Goal: Use online tool/utility

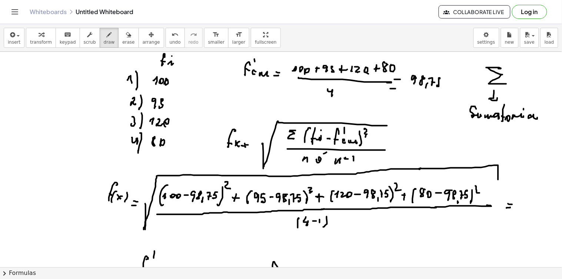
scroll to position [1027, 0]
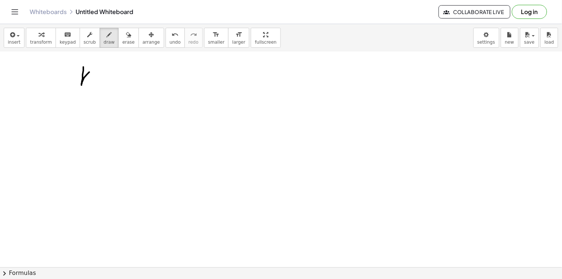
drag, startPoint x: 83, startPoint y: 67, endPoint x: 89, endPoint y: 76, distance: 10.1
drag, startPoint x: 84, startPoint y: 78, endPoint x: 88, endPoint y: 85, distance: 8.1
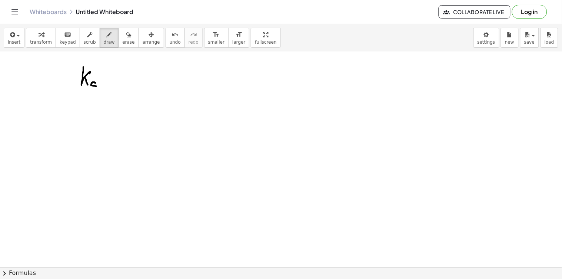
drag, startPoint x: 98, startPoint y: 79, endPoint x: 97, endPoint y: 85, distance: 6.0
drag, startPoint x: 106, startPoint y: 82, endPoint x: 113, endPoint y: 83, distance: 6.7
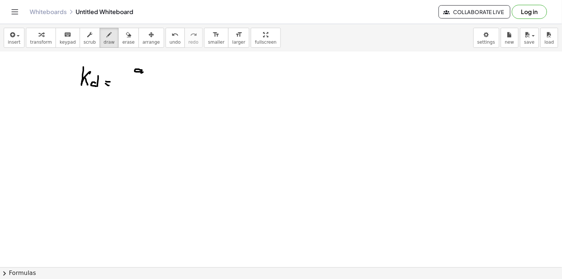
drag, startPoint x: 139, startPoint y: 70, endPoint x: 143, endPoint y: 73, distance: 5.0
drag, startPoint x: 131, startPoint y: 80, endPoint x: 150, endPoint y: 84, distance: 18.9
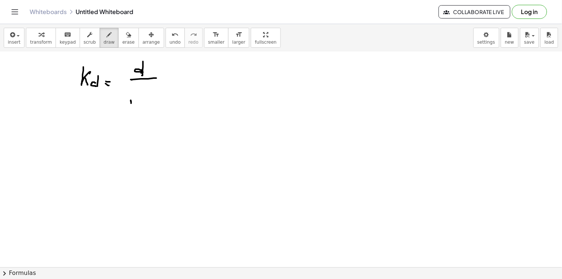
drag, startPoint x: 131, startPoint y: 104, endPoint x: 135, endPoint y: 102, distance: 4.5
drag, startPoint x: 159, startPoint y: 87, endPoint x: 160, endPoint y: 91, distance: 4.0
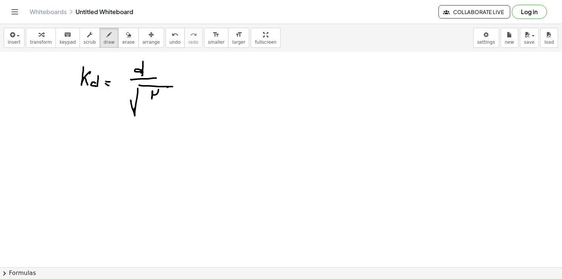
drag, startPoint x: 152, startPoint y: 97, endPoint x: 157, endPoint y: 100, distance: 5.8
drag, startPoint x: 147, startPoint y: 105, endPoint x: 154, endPoint y: 107, distance: 6.6
drag, startPoint x: 153, startPoint y: 107, endPoint x: 157, endPoint y: 113, distance: 7.2
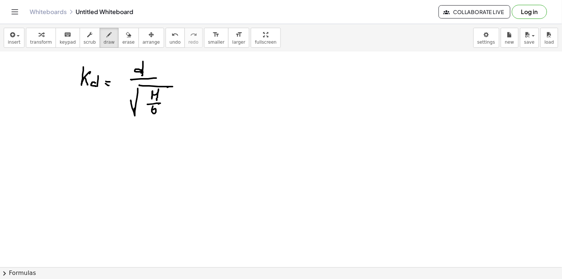
drag, startPoint x: 157, startPoint y: 112, endPoint x: 169, endPoint y: 110, distance: 11.2
drag, startPoint x: 436, startPoint y: 68, endPoint x: 437, endPoint y: 96, distance: 27.8
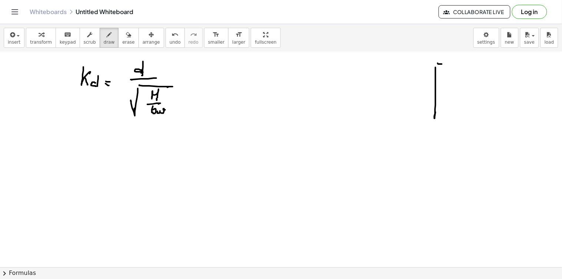
drag, startPoint x: 442, startPoint y: 64, endPoint x: 502, endPoint y: 60, distance: 59.8
drag, startPoint x: 501, startPoint y: 73, endPoint x: 495, endPoint y: 137, distance: 64.7
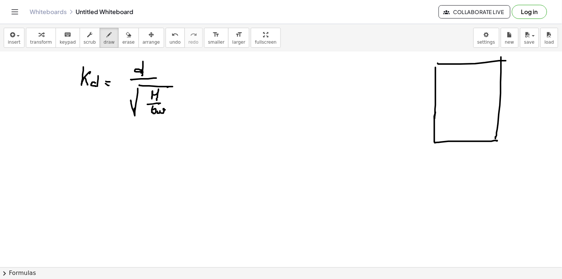
drag, startPoint x: 435, startPoint y: 135, endPoint x: 496, endPoint y: 139, distance: 62.0
drag, startPoint x: 438, startPoint y: 165, endPoint x: 438, endPoint y: 172, distance: 7.0
drag, startPoint x: 438, startPoint y: 172, endPoint x: 502, endPoint y: 169, distance: 63.4
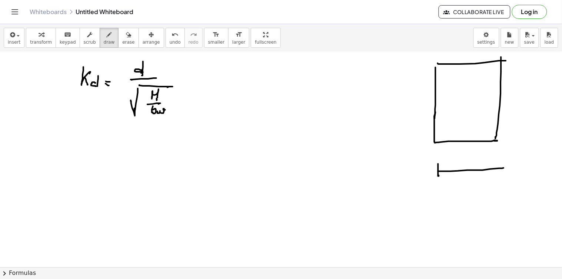
drag, startPoint x: 498, startPoint y: 162, endPoint x: 495, endPoint y: 171, distance: 9.6
drag, startPoint x: 462, startPoint y: 159, endPoint x: 465, endPoint y: 162, distance: 3.9
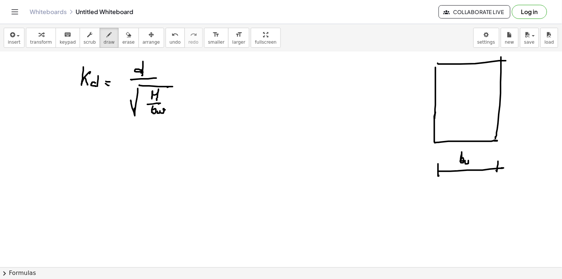
drag, startPoint x: 465, startPoint y: 161, endPoint x: 477, endPoint y: 158, distance: 12.2
drag, startPoint x: 471, startPoint y: 120, endPoint x: 483, endPoint y: 121, distance: 11.5
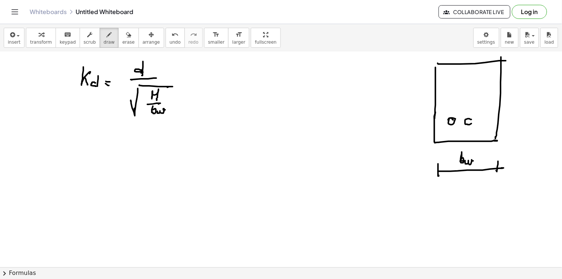
drag, startPoint x: 486, startPoint y: 120, endPoint x: 485, endPoint y: 125, distance: 5.4
drag, startPoint x: 510, startPoint y: 61, endPoint x: 513, endPoint y: 63, distance: 3.9
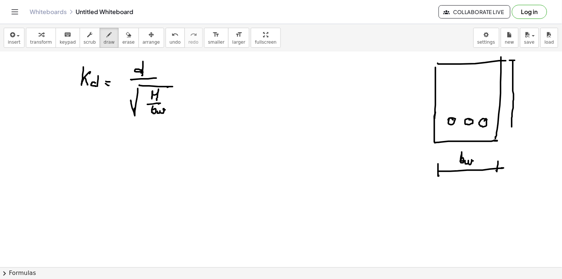
drag, startPoint x: 513, startPoint y: 63, endPoint x: 510, endPoint y: 125, distance: 61.9
drag, startPoint x: 494, startPoint y: 123, endPoint x: 515, endPoint y: 120, distance: 21.3
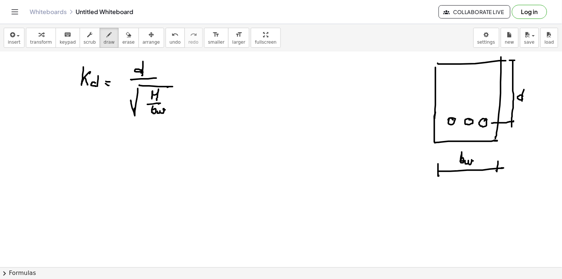
drag, startPoint x: 524, startPoint y: 90, endPoint x: 522, endPoint y: 100, distance: 10.5
drag, startPoint x: 528, startPoint y: 59, endPoint x: 532, endPoint y: 58, distance: 4.1
drag, startPoint x: 532, startPoint y: 58, endPoint x: 528, endPoint y: 143, distance: 84.9
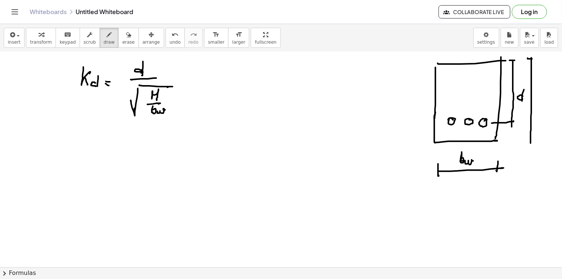
drag, startPoint x: 528, startPoint y: 143, endPoint x: 532, endPoint y: 142, distance: 4.2
drag
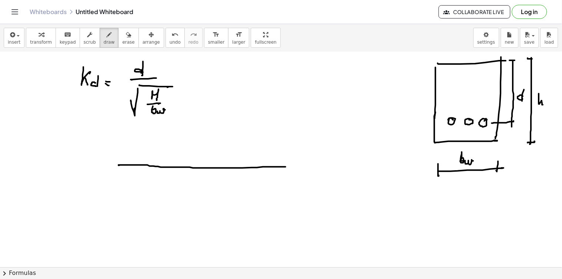
drag, startPoint x: 119, startPoint y: 166, endPoint x: 254, endPoint y: 169, distance: 135.6
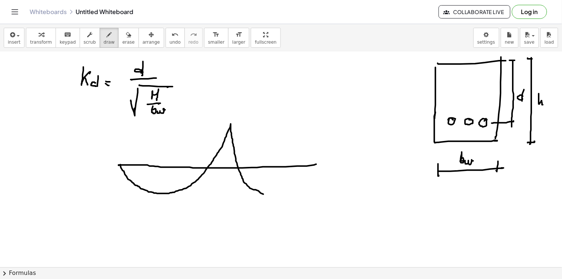
drag, startPoint x: 120, startPoint y: 165, endPoint x: 283, endPoint y: 199, distance: 165.6
drag, startPoint x: 284, startPoint y: 197, endPoint x: 307, endPoint y: 167, distance: 37.3
drag, startPoint x: 165, startPoint y: 167, endPoint x: 165, endPoint y: 174, distance: 7.0
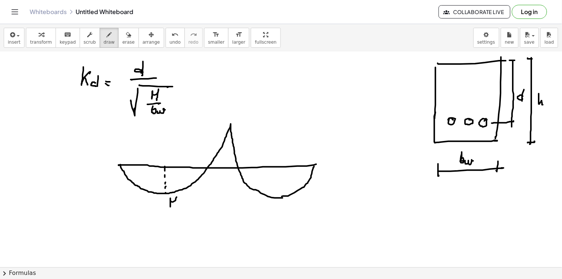
drag, startPoint x: 170, startPoint y: 204, endPoint x: 176, endPoint y: 207, distance: 6.8
drag, startPoint x: 184, startPoint y: 208, endPoint x: 190, endPoint y: 208, distance: 5.9
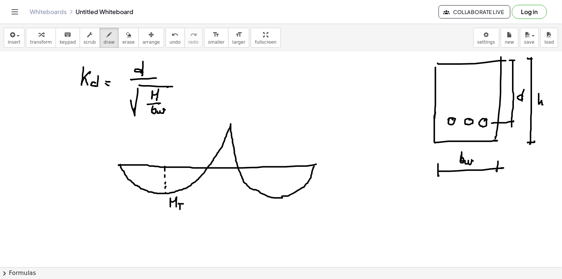
drag, startPoint x: 229, startPoint y: 130, endPoint x: 230, endPoint y: 136, distance: 6.8
drag, startPoint x: 229, startPoint y: 150, endPoint x: 229, endPoint y: 156, distance: 6.7
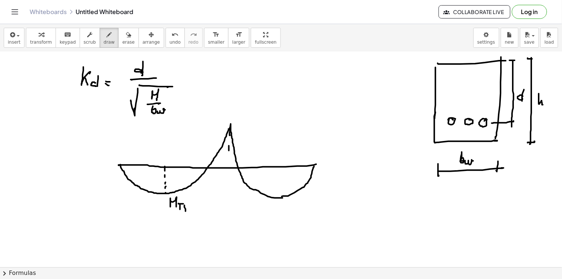
drag, startPoint x: 239, startPoint y: 138, endPoint x: 246, endPoint y: 136, distance: 6.8
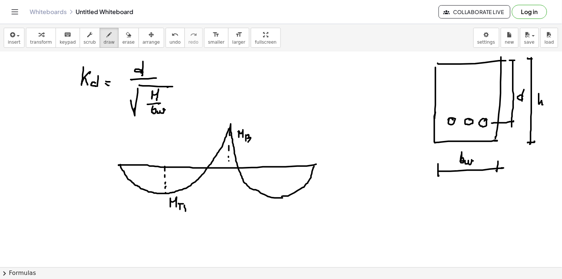
drag, startPoint x: 246, startPoint y: 136, endPoint x: 248, endPoint y: 143, distance: 7.0
drag, startPoint x: 282, startPoint y: 199, endPoint x: 289, endPoint y: 196, distance: 8.3
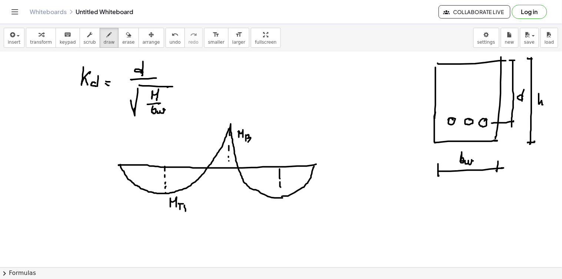
drag, startPoint x: 293, startPoint y: 202, endPoint x: 299, endPoint y: 205, distance: 6.5
drag, startPoint x: 301, startPoint y: 204, endPoint x: 301, endPoint y: 209, distance: 4.8
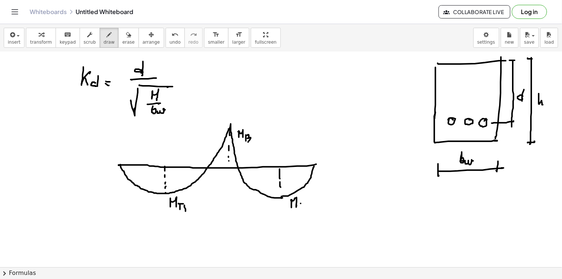
drag, startPoint x: 307, startPoint y: 207, endPoint x: 297, endPoint y: 204, distance: 10.0
drag, startPoint x: 95, startPoint y: 61, endPoint x: 83, endPoint y: 60, distance: 12.7
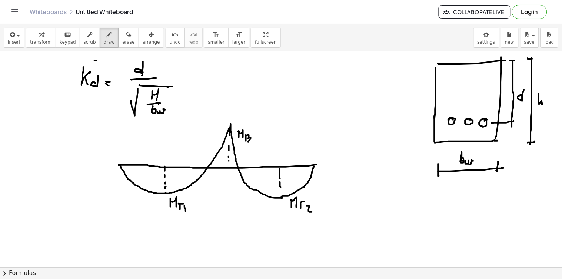
drag, startPoint x: 76, startPoint y: 93, endPoint x: 86, endPoint y: 98, distance: 11.4
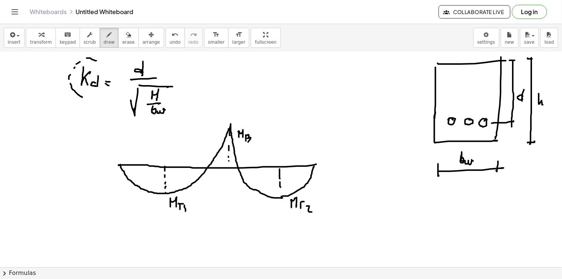
drag, startPoint x: 93, startPoint y: 97, endPoint x: 101, endPoint y: 89, distance: 11.0
drag, startPoint x: 101, startPoint y: 89, endPoint x: 104, endPoint y: 79, distance: 10.1
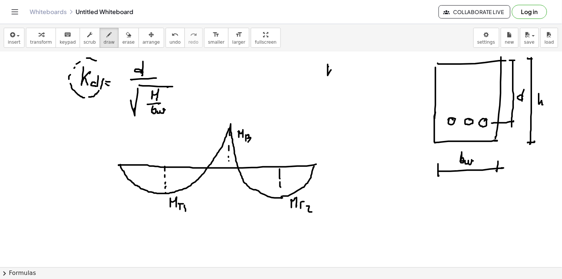
drag, startPoint x: 328, startPoint y: 67, endPoint x: 329, endPoint y: 72, distance: 5.2
drag, startPoint x: 329, startPoint y: 72, endPoint x: 336, endPoint y: 73, distance: 7.5
drag, startPoint x: 336, startPoint y: 72, endPoint x: 338, endPoint y: 76, distance: 4.1
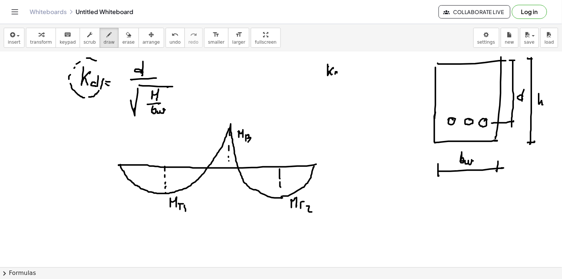
drag, startPoint x: 339, startPoint y: 65, endPoint x: 339, endPoint y: 77, distance: 11.9
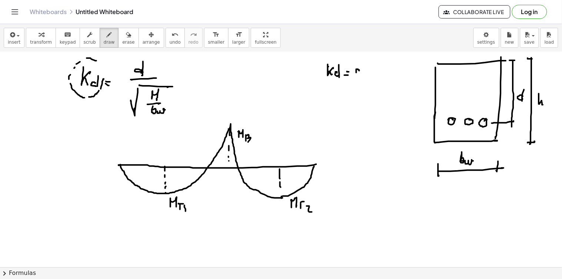
drag, startPoint x: 360, startPoint y: 75, endPoint x: 365, endPoint y: 71, distance: 6.0
drag, startPoint x: 366, startPoint y: 71, endPoint x: 372, endPoint y: 61, distance: 11.1
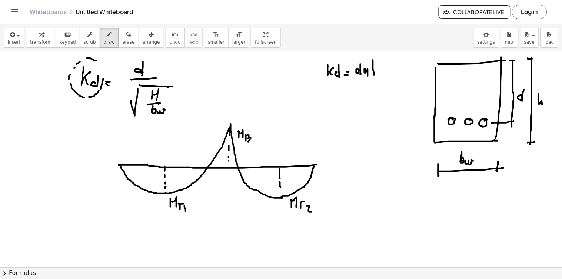
drag, startPoint x: 377, startPoint y: 72, endPoint x: 383, endPoint y: 71, distance: 5.7
drag, startPoint x: 383, startPoint y: 69, endPoint x: 389, endPoint y: 77, distance: 9.8
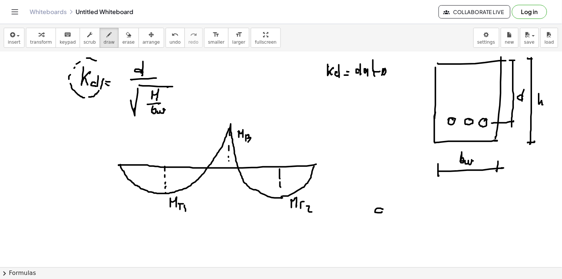
drag, startPoint x: 383, startPoint y: 210, endPoint x: 382, endPoint y: 204, distance: 5.7
drag, startPoint x: 383, startPoint y: 203, endPoint x: 383, endPoint y: 210, distance: 7.4
drag, startPoint x: 388, startPoint y: 212, endPoint x: 390, endPoint y: 209, distance: 4.3
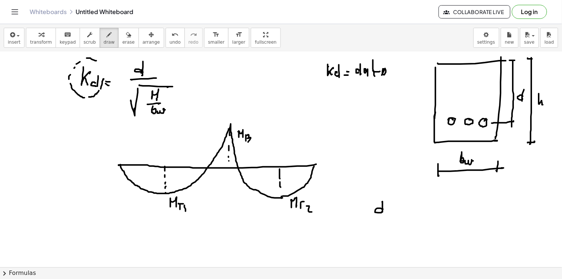
drag, startPoint x: 390, startPoint y: 209, endPoint x: 398, endPoint y: 209, distance: 8.1
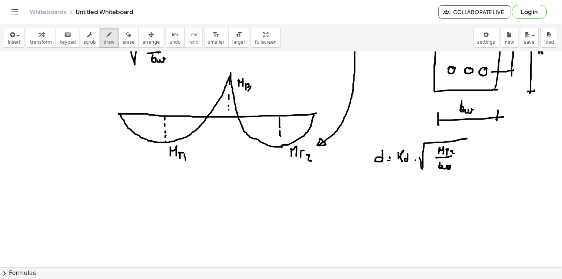
scroll to position [1119, 0]
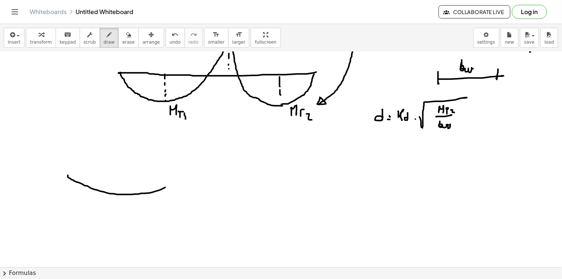
drag, startPoint x: 68, startPoint y: 178, endPoint x: 194, endPoint y: 175, distance: 126.0
drag, startPoint x: 68, startPoint y: 177, endPoint x: 41, endPoint y: 227, distance: 56.8
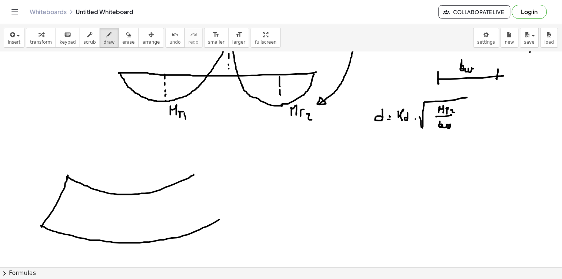
drag, startPoint x: 44, startPoint y: 228, endPoint x: 234, endPoint y: 211, distance: 190.8
drag, startPoint x: 190, startPoint y: 177, endPoint x: 207, endPoint y: 170, distance: 17.6
drag, startPoint x: 209, startPoint y: 167, endPoint x: 232, endPoint y: 215, distance: 52.8
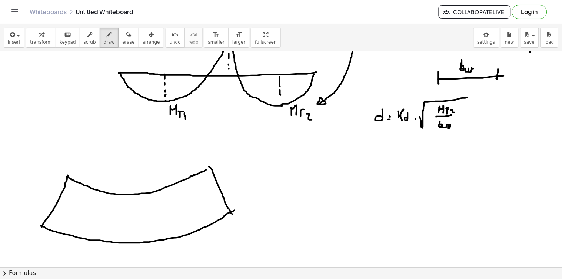
drag, startPoint x: 53, startPoint y: 204, endPoint x: 57, endPoint y: 207, distance: 5.3
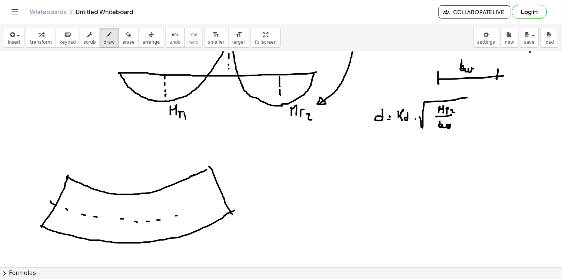
drag, startPoint x: 177, startPoint y: 216, endPoint x: 188, endPoint y: 213, distance: 11.5
drag, startPoint x: 188, startPoint y: 213, endPoint x: 192, endPoint y: 212, distance: 3.9
drag, startPoint x: 130, startPoint y: 204, endPoint x: 137, endPoint y: 206, distance: 7.6
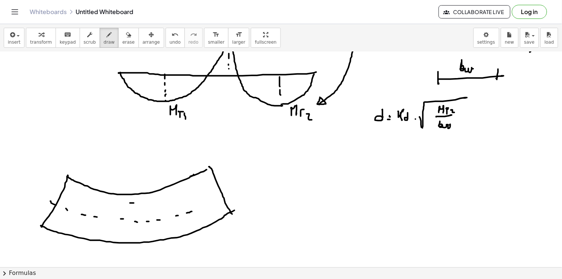
drag, startPoint x: 130, startPoint y: 230, endPoint x: 129, endPoint y: 237, distance: 6.8
drag, startPoint x: 127, startPoint y: 234, endPoint x: 132, endPoint y: 233, distance: 5.7
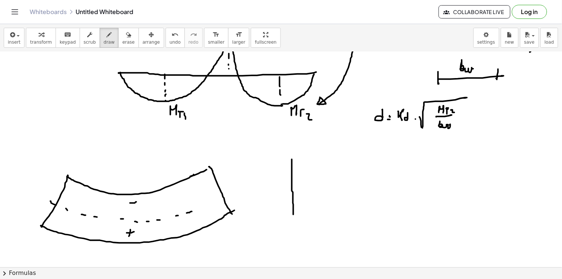
drag, startPoint x: 292, startPoint y: 160, endPoint x: 294, endPoint y: 215, distance: 54.9
drag, startPoint x: 292, startPoint y: 156, endPoint x: 338, endPoint y: 154, distance: 46.3
drag, startPoint x: 338, startPoint y: 153, endPoint x: 341, endPoint y: 220, distance: 66.7
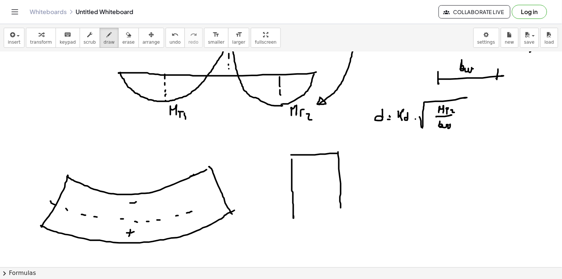
drag, startPoint x: 293, startPoint y: 218, endPoint x: 341, endPoint y: 223, distance: 48.5
drag, startPoint x: 212, startPoint y: 162, endPoint x: 225, endPoint y: 143, distance: 22.6
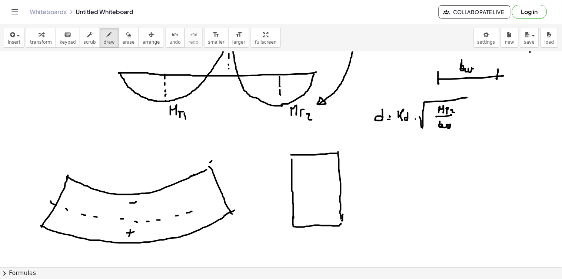
drag, startPoint x: 236, startPoint y: 149, endPoint x: 246, endPoint y: 173, distance: 25.4
drag, startPoint x: 247, startPoint y: 178, endPoint x: 239, endPoint y: 206, distance: 28.9
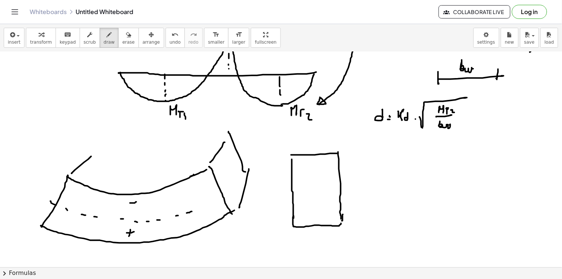
drag, startPoint x: 79, startPoint y: 167, endPoint x: 93, endPoint y: 156, distance: 17.6
drag, startPoint x: 95, startPoint y: 152, endPoint x: 231, endPoint y: 158, distance: 136.1
drag, startPoint x: 126, startPoint y: 203, endPoint x: 126, endPoint y: 212, distance: 8.9
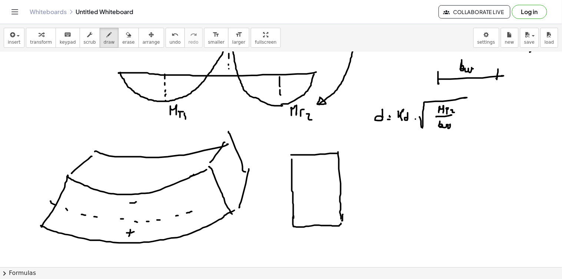
drag, startPoint x: 286, startPoint y: 189, endPoint x: 298, endPoint y: 189, distance: 11.9
drag, startPoint x: 299, startPoint y: 189, endPoint x: 319, endPoint y: 189, distance: 19.6
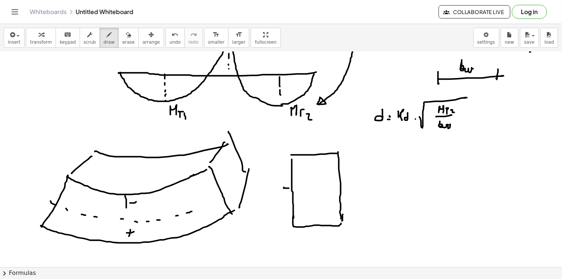
drag, startPoint x: 317, startPoint y: 199, endPoint x: 318, endPoint y: 205, distance: 6.0
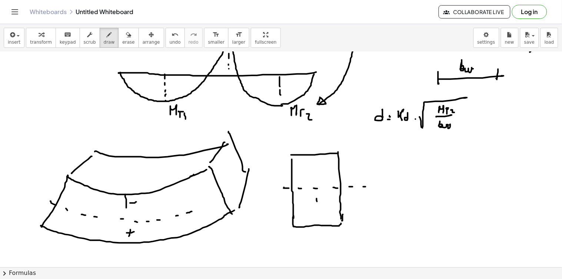
drag, startPoint x: 316, startPoint y: 203, endPoint x: 321, endPoint y: 209, distance: 8.2
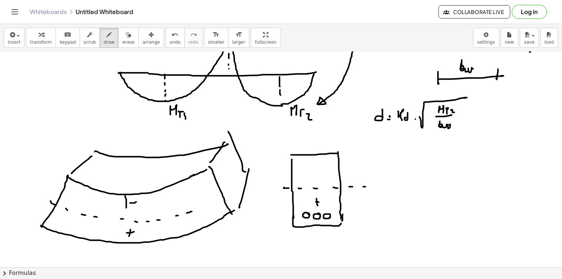
drag, startPoint x: 330, startPoint y: 215, endPoint x: 335, endPoint y: 215, distance: 4.1
drag, startPoint x: 309, startPoint y: 172, endPoint x: 315, endPoint y: 172, distance: 5.6
drag, startPoint x: 369, startPoint y: 151, endPoint x: 373, endPoint y: 151, distance: 4.1
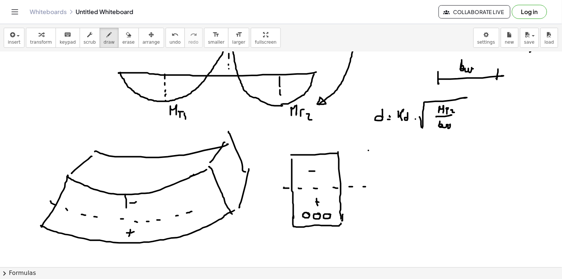
drag, startPoint x: 373, startPoint y: 151, endPoint x: 379, endPoint y: 213, distance: 62.1
drag, startPoint x: 379, startPoint y: 213, endPoint x: 379, endPoint y: 224, distance: 11.1
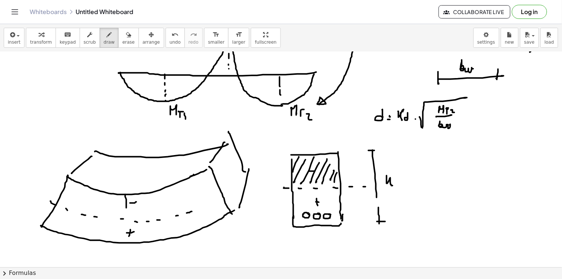
drag, startPoint x: 296, startPoint y: 246, endPoint x: 296, endPoint y: 252, distance: 6.3
drag, startPoint x: 297, startPoint y: 250, endPoint x: 343, endPoint y: 250, distance: 45.6
drag, startPoint x: 342, startPoint y: 241, endPoint x: 334, endPoint y: 244, distance: 8.2
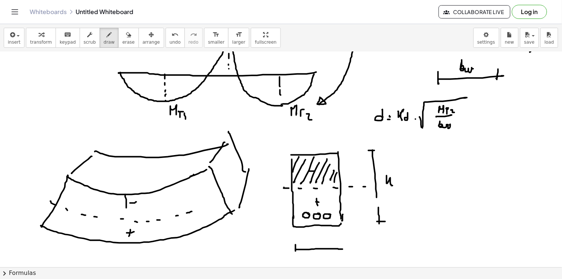
drag, startPoint x: 318, startPoint y: 234, endPoint x: 322, endPoint y: 242, distance: 8.6
drag, startPoint x: 321, startPoint y: 241, endPoint x: 327, endPoint y: 242, distance: 5.6
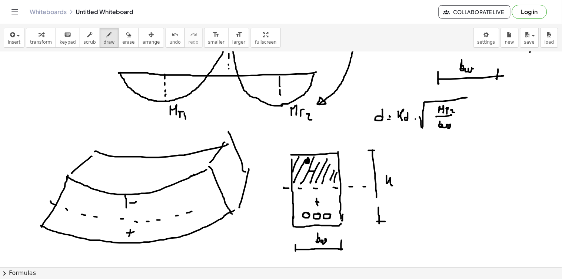
drag, startPoint x: 307, startPoint y: 163, endPoint x: 320, endPoint y: 161, distance: 13.1
drag, startPoint x: 322, startPoint y: 158, endPoint x: 321, endPoint y: 163, distance: 5.2
drag, startPoint x: 306, startPoint y: 160, endPoint x: 312, endPoint y: 165, distance: 7.1
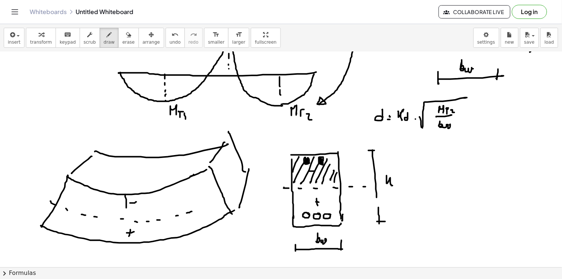
drag, startPoint x: 330, startPoint y: 220, endPoint x: 369, endPoint y: 241, distance: 44.7
drag, startPoint x: 380, startPoint y: 245, endPoint x: 375, endPoint y: 244, distance: 5.7
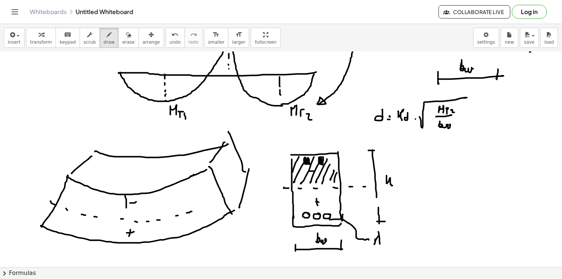
drag, startPoint x: 375, startPoint y: 244, endPoint x: 379, endPoint y: 245, distance: 5.0
drag, startPoint x: 388, startPoint y: 245, endPoint x: 390, endPoint y: 250, distance: 5.6
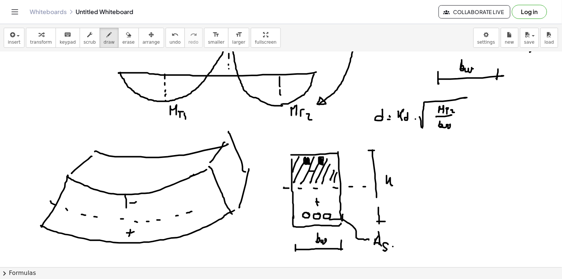
drag, startPoint x: 391, startPoint y: 247, endPoint x: 407, endPoint y: 244, distance: 16.1
drag, startPoint x: 407, startPoint y: 247, endPoint x: 409, endPoint y: 244, distance: 4.0
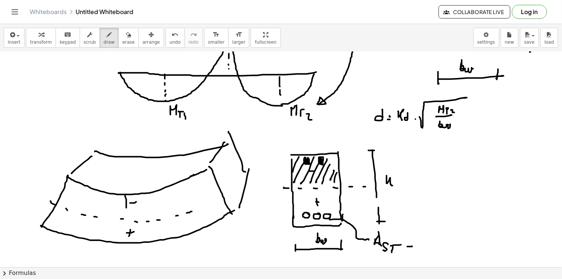
drag, startPoint x: 422, startPoint y: 237, endPoint x: 427, endPoint y: 239, distance: 4.6
drag, startPoint x: 422, startPoint y: 244, endPoint x: 424, endPoint y: 249, distance: 4.5
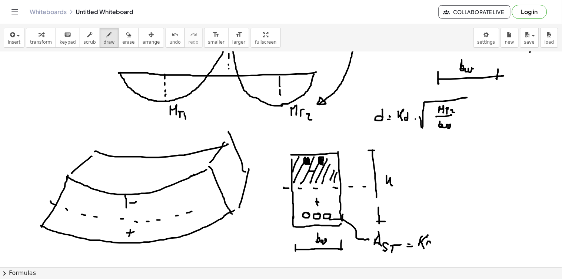
drag, startPoint x: 428, startPoint y: 242, endPoint x: 430, endPoint y: 248, distance: 6.3
drag, startPoint x: 447, startPoint y: 238, endPoint x: 451, endPoint y: 242, distance: 5.5
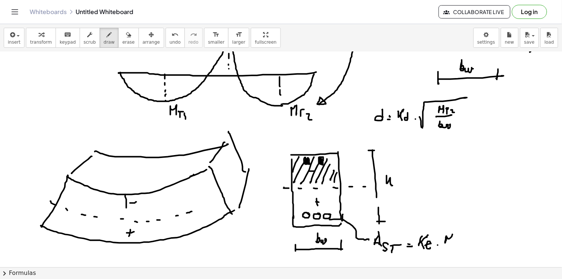
drag, startPoint x: 444, startPoint y: 246, endPoint x: 451, endPoint y: 247, distance: 7.1
drag, startPoint x: 450, startPoint y: 251, endPoint x: 443, endPoint y: 258, distance: 10.0
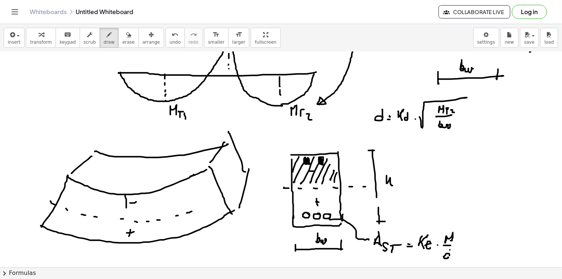
drag, startPoint x: 323, startPoint y: 151, endPoint x: 320, endPoint y: 142, distance: 8.9
drag, startPoint x: 327, startPoint y: 131, endPoint x: 323, endPoint y: 138, distance: 7.5
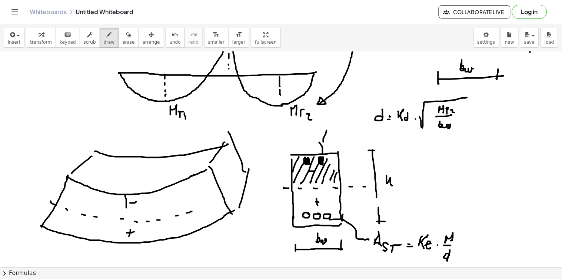
drag, startPoint x: 329, startPoint y: 130, endPoint x: 330, endPoint y: 138, distance: 7.9
drag, startPoint x: 334, startPoint y: 137, endPoint x: 334, endPoint y: 143, distance: 5.9
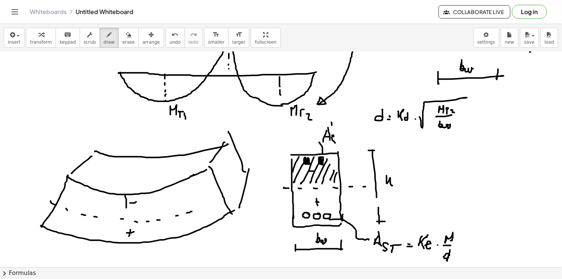
drag, startPoint x: 339, startPoint y: 140, endPoint x: 341, endPoint y: 144, distance: 4.0
drag, startPoint x: 346, startPoint y: 143, endPoint x: 349, endPoint y: 139, distance: 4.8
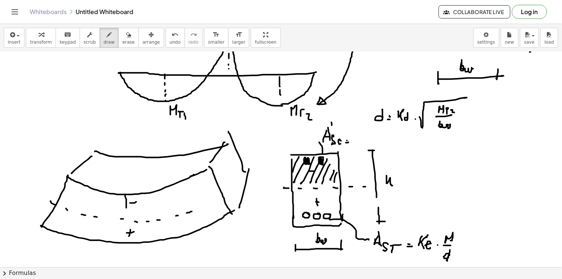
drag, startPoint x: 355, startPoint y: 139, endPoint x: 359, endPoint y: 134, distance: 6.4
drag, startPoint x: 359, startPoint y: 144, endPoint x: 362, endPoint y: 139, distance: 5.1
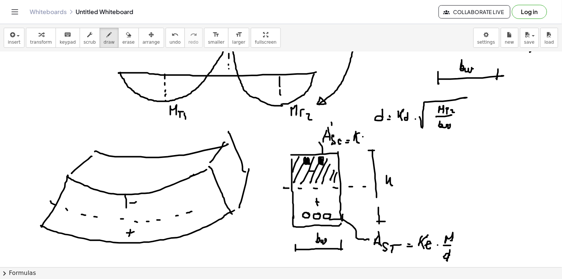
drag, startPoint x: 363, startPoint y: 137, endPoint x: 363, endPoint y: 142, distance: 4.1
drag, startPoint x: 365, startPoint y: 127, endPoint x: 363, endPoint y: 137, distance: 10.1
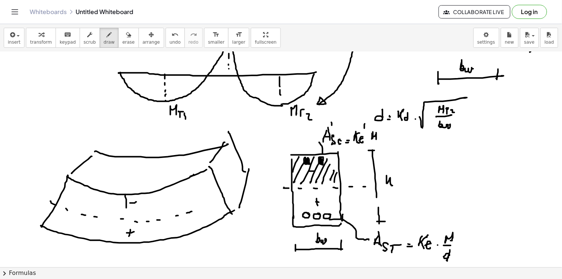
drag, startPoint x: 372, startPoint y: 134, endPoint x: 377, endPoint y: 135, distance: 4.9
drag, startPoint x: 382, startPoint y: 143, endPoint x: 382, endPoint y: 147, distance: 4.5
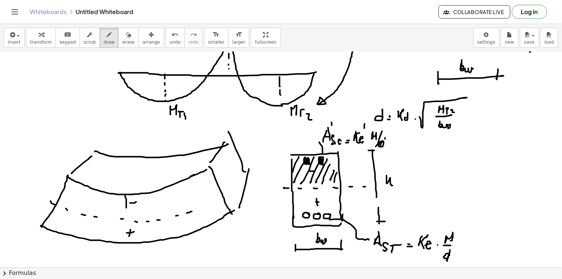
drag, startPoint x: 385, startPoint y: 139, endPoint x: 379, endPoint y: 150, distance: 13.0
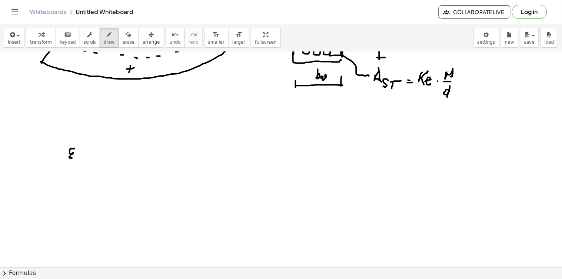
drag, startPoint x: 74, startPoint y: 149, endPoint x: 78, endPoint y: 158, distance: 10.3
drag, startPoint x: 83, startPoint y: 151, endPoint x: 96, endPoint y: 150, distance: 13.8
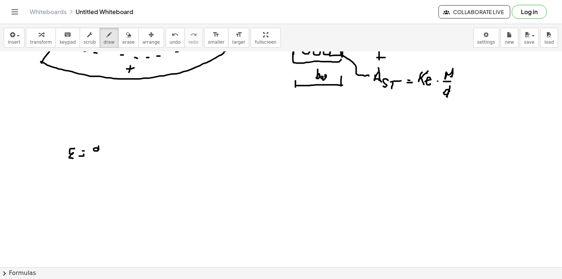
drag, startPoint x: 99, startPoint y: 149, endPoint x: 100, endPoint y: 143, distance: 6.5
drag, startPoint x: 103, startPoint y: 132, endPoint x: 102, endPoint y: 147, distance: 15.2
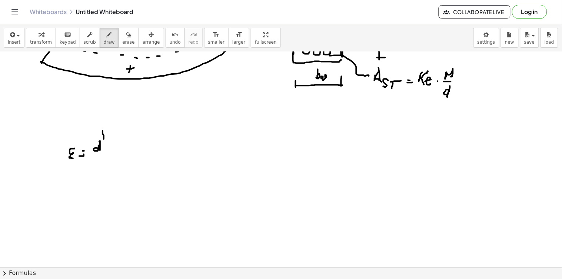
drag, startPoint x: 96, startPoint y: 154, endPoint x: 103, endPoint y: 154, distance: 6.7
drag, startPoint x: 97, startPoint y: 163, endPoint x: 97, endPoint y: 168, distance: 5.2
drag, startPoint x: 100, startPoint y: 157, endPoint x: 100, endPoint y: 165, distance: 8.2
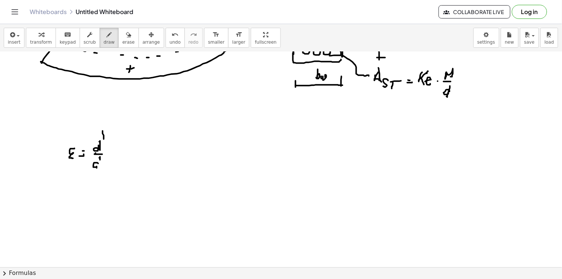
drag, startPoint x: 107, startPoint y: 153, endPoint x: 109, endPoint y: 149, distance: 4.5
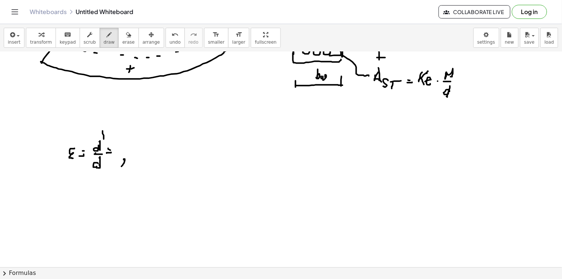
drag, startPoint x: 124, startPoint y: 160, endPoint x: 127, endPoint y: 164, distance: 5.3
drag, startPoint x: 133, startPoint y: 157, endPoint x: 136, endPoint y: 164, distance: 8.0
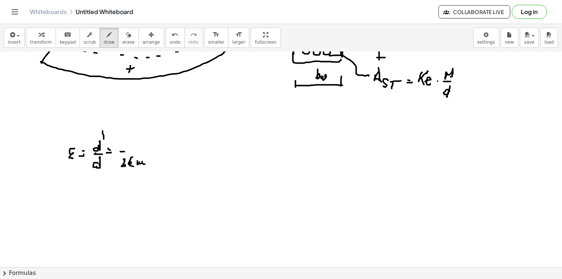
drag, startPoint x: 120, startPoint y: 152, endPoint x: 135, endPoint y: 149, distance: 14.7
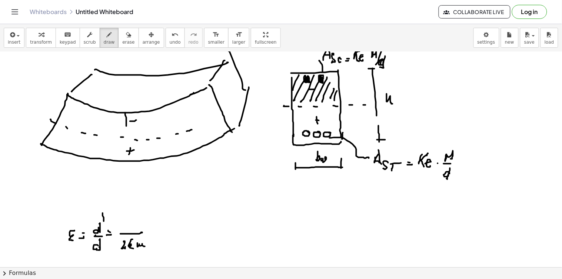
scroll to position [1242, 0]
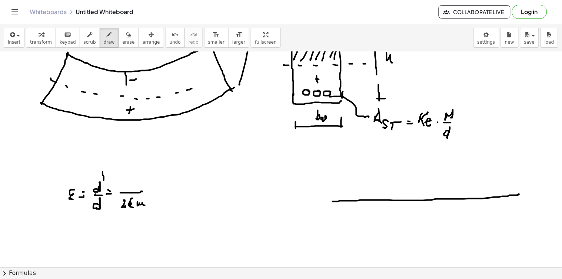
drag, startPoint x: 334, startPoint y: 202, endPoint x: 519, endPoint y: 194, distance: 184.6
drag, startPoint x: 519, startPoint y: 195, endPoint x: 513, endPoint y: 204, distance: 10.9
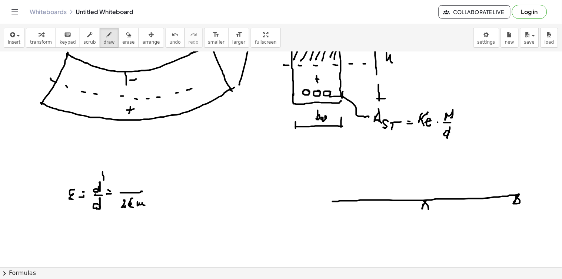
drag, startPoint x: 429, startPoint y: 210, endPoint x: 416, endPoint y: 210, distance: 12.6
drag, startPoint x: 336, startPoint y: 204, endPoint x: 332, endPoint y: 206, distance: 4.8
drag, startPoint x: 335, startPoint y: 210, endPoint x: 332, endPoint y: 213, distance: 4.5
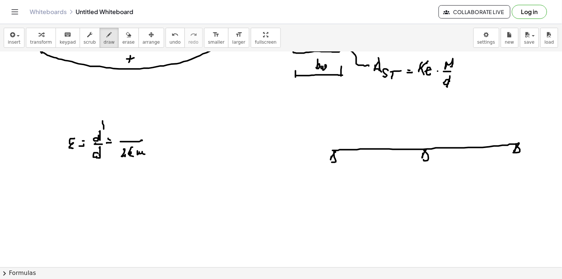
scroll to position [1335, 0]
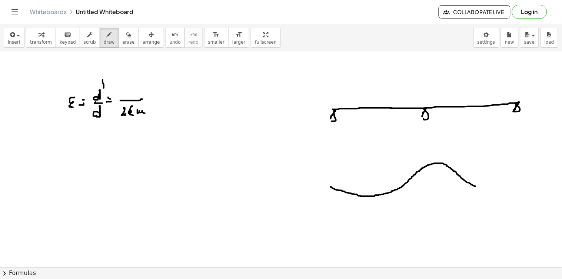
drag, startPoint x: 331, startPoint y: 187, endPoint x: 479, endPoint y: 188, distance: 148.6
drag, startPoint x: 480, startPoint y: 187, endPoint x: 514, endPoint y: 183, distance: 33.6
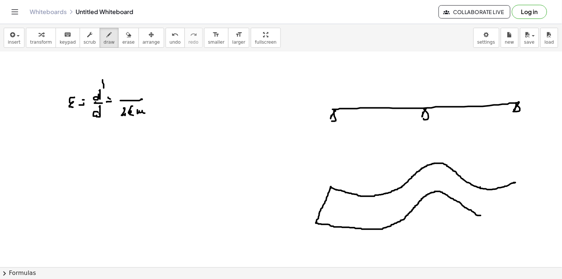
drag, startPoint x: 330, startPoint y: 188, endPoint x: 475, endPoint y: 221, distance: 148.3
drag, startPoint x: 480, startPoint y: 216, endPoint x: 535, endPoint y: 210, distance: 55.2
drag, startPoint x: 533, startPoint y: 212, endPoint x: 542, endPoint y: 206, distance: 10.7
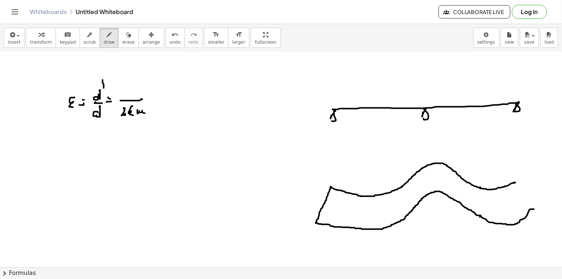
drag, startPoint x: 529, startPoint y: 179, endPoint x: 534, endPoint y: 190, distance: 12.1
drag, startPoint x: 536, startPoint y: 202, endPoint x: 539, endPoint y: 203, distance: 4.0
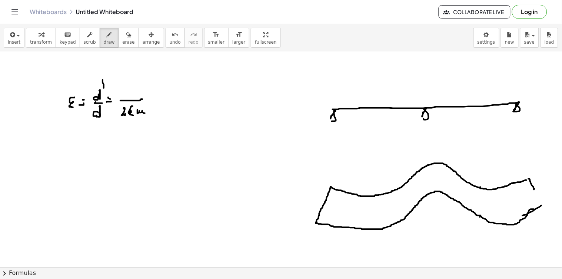
drag, startPoint x: 537, startPoint y: 207, endPoint x: 520, endPoint y: 206, distance: 17.1
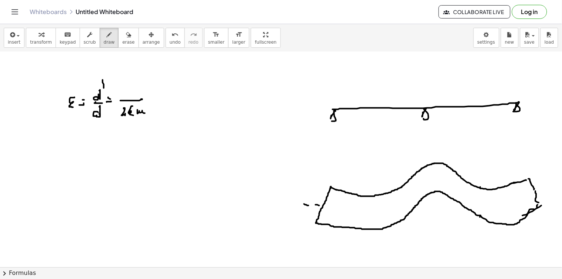
drag, startPoint x: 329, startPoint y: 206, endPoint x: 338, endPoint y: 207, distance: 8.9
drag, startPoint x: 347, startPoint y: 209, endPoint x: 356, endPoint y: 209, distance: 8.9
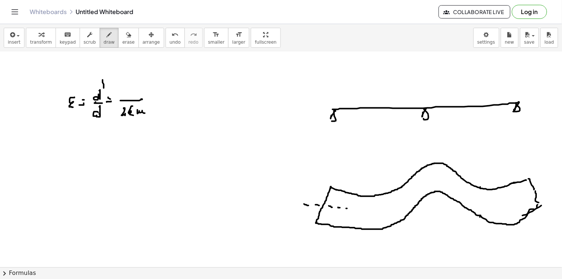
drag, startPoint x: 363, startPoint y: 209, endPoint x: 370, endPoint y: 208, distance: 7.0
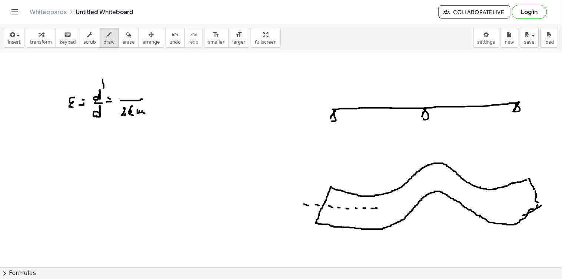
drag, startPoint x: 387, startPoint y: 207, endPoint x: 395, endPoint y: 204, distance: 9.0
drag, startPoint x: 402, startPoint y: 200, endPoint x: 407, endPoint y: 196, distance: 6.7
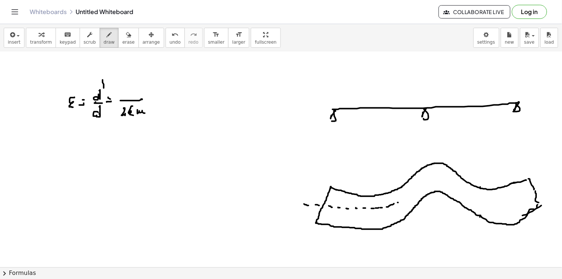
drag, startPoint x: 407, startPoint y: 196, endPoint x: 426, endPoint y: 187, distance: 20.9
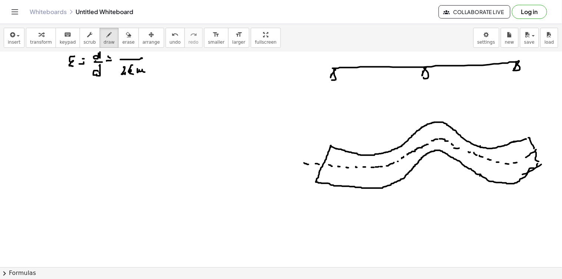
scroll to position [1417, 0]
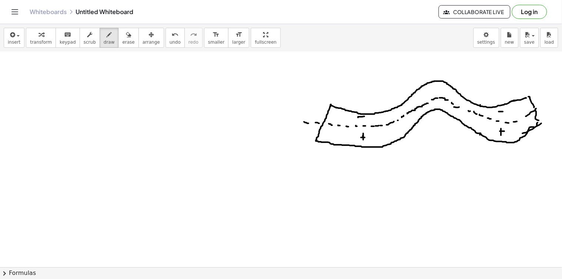
drag, startPoint x: 340, startPoint y: 177, endPoint x: 338, endPoint y: 219, distance: 42.3
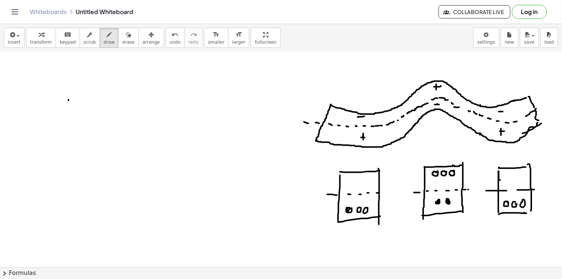
drag, startPoint x: 69, startPoint y: 100, endPoint x: 66, endPoint y: 173, distance: 72.7
drag, startPoint x: 66, startPoint y: 181, endPoint x: 67, endPoint y: 184, distance: 3.9
drag, startPoint x: 70, startPoint y: 97, endPoint x: 140, endPoint y: 97, distance: 69.3
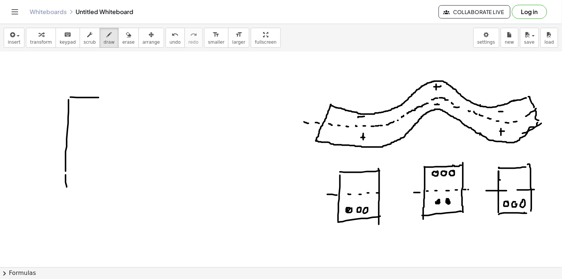
drag, startPoint x: 142, startPoint y: 96, endPoint x: 140, endPoint y: 190, distance: 94.1
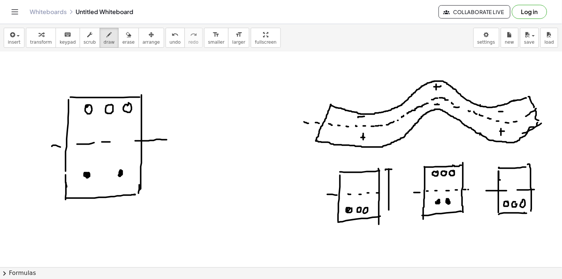
drag, startPoint x: 394, startPoint y: 205, endPoint x: 388, endPoint y: 210, distance: 7.4
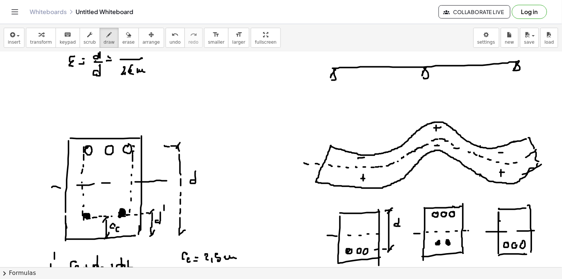
scroll to position [1335, 0]
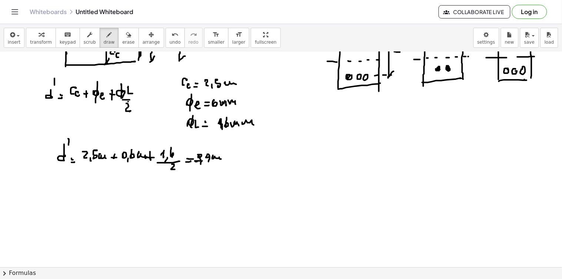
scroll to position [1715, 0]
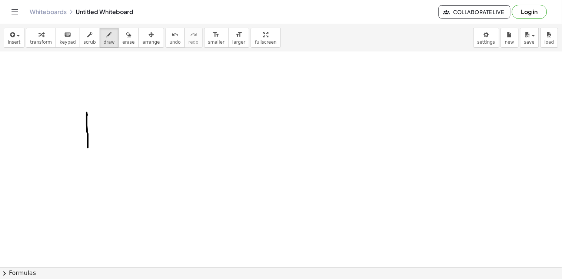
drag, startPoint x: 87, startPoint y: 114, endPoint x: 87, endPoint y: 156, distance: 42.6
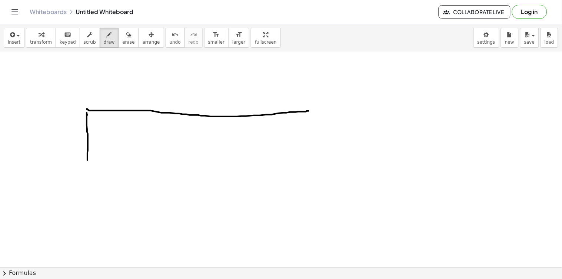
drag, startPoint x: 87, startPoint y: 110, endPoint x: 306, endPoint y: 110, distance: 218.6
drag, startPoint x: 86, startPoint y: 162, endPoint x: 349, endPoint y: 155, distance: 263.5
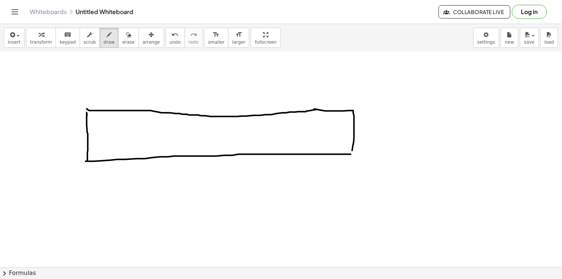
drag, startPoint x: 314, startPoint y: 110, endPoint x: 352, endPoint y: 156, distance: 59.8
drag, startPoint x: 346, startPoint y: 163, endPoint x: 350, endPoint y: 162, distance: 4.1
drag, startPoint x: 350, startPoint y: 162, endPoint x: 322, endPoint y: 168, distance: 29.1
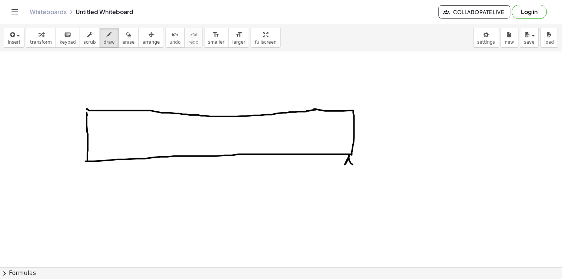
drag, startPoint x: 216, startPoint y: 156, endPoint x: 212, endPoint y: 167, distance: 11.7
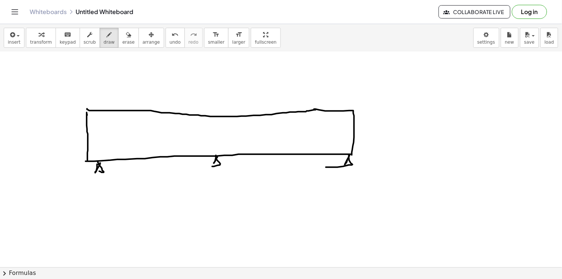
drag, startPoint x: 73, startPoint y: 177, endPoint x: 74, endPoint y: 181, distance: 4.3
drag, startPoint x: 73, startPoint y: 180, endPoint x: 82, endPoint y: 181, distance: 8.9
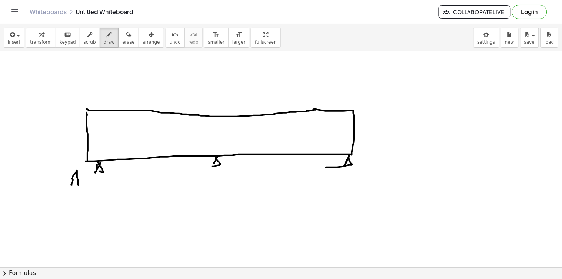
drag, startPoint x: 231, startPoint y: 165, endPoint x: 236, endPoint y: 171, distance: 7.6
drag, startPoint x: 236, startPoint y: 172, endPoint x: 231, endPoint y: 177, distance: 7.1
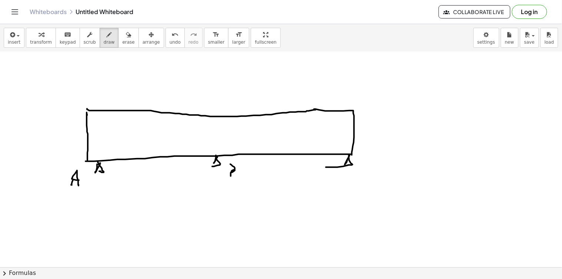
drag, startPoint x: 362, startPoint y: 170, endPoint x: 363, endPoint y: 176, distance: 6.0
drag, startPoint x: 196, startPoint y: 116, endPoint x: 240, endPoint y: 117, distance: 44.5
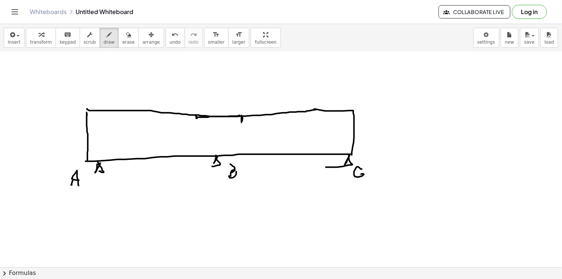
drag, startPoint x: 242, startPoint y: 120, endPoint x: 229, endPoint y: 120, distance: 12.6
drag, startPoint x: 198, startPoint y: 116, endPoint x: 200, endPoint y: 120, distance: 5.0
drag, startPoint x: 106, startPoint y: 161, endPoint x: 191, endPoint y: 156, distance: 85.0
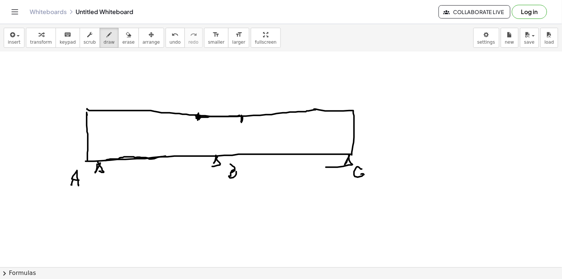
drag, startPoint x: 259, startPoint y: 155, endPoint x: 317, endPoint y: 155, distance: 58.2
drag, startPoint x: 87, startPoint y: 107, endPoint x: 87, endPoint y: 99, distance: 8.1
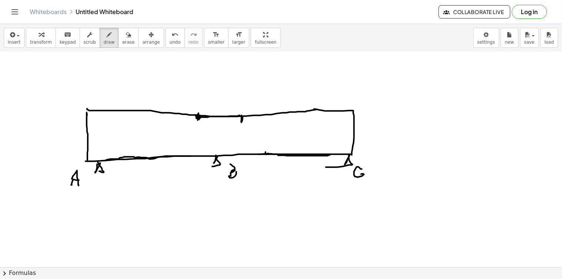
drag, startPoint x: 90, startPoint y: 82, endPoint x: 104, endPoint y: 82, distance: 14.1
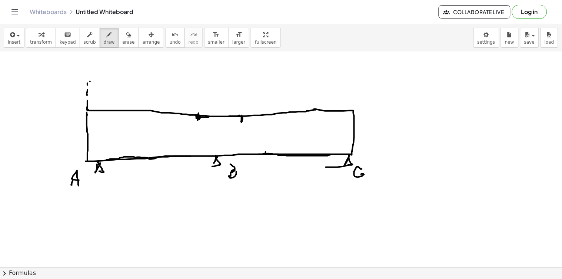
drag, startPoint x: 124, startPoint y: 82, endPoint x: 144, endPoint y: 82, distance: 20.0
drag, startPoint x: 171, startPoint y: 83, endPoint x: 216, endPoint y: 86, distance: 44.9
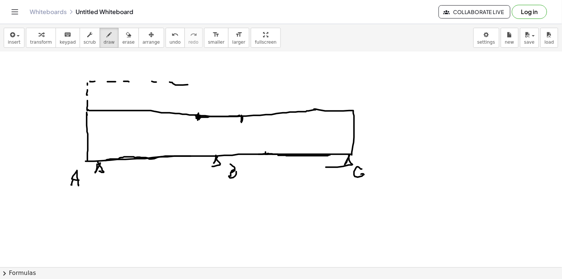
drag, startPoint x: 216, startPoint y: 86, endPoint x: 256, endPoint y: 86, distance: 39.6
drag, startPoint x: 260, startPoint y: 84, endPoint x: 276, endPoint y: 83, distance: 16.7
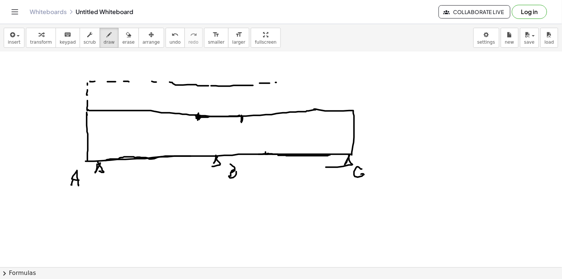
drag, startPoint x: 276, startPoint y: 83, endPoint x: 290, endPoint y: 83, distance: 13.7
drag, startPoint x: 290, startPoint y: 83, endPoint x: 299, endPoint y: 82, distance: 8.9
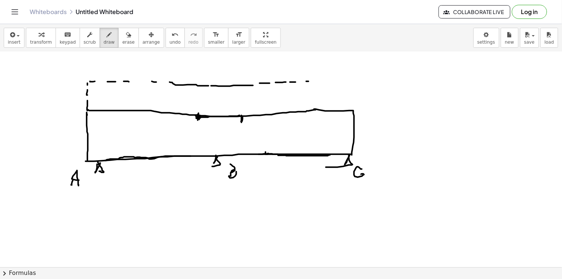
drag, startPoint x: 320, startPoint y: 81, endPoint x: 329, endPoint y: 81, distance: 8.9
drag, startPoint x: 339, startPoint y: 81, endPoint x: 349, endPoint y: 83, distance: 10.1
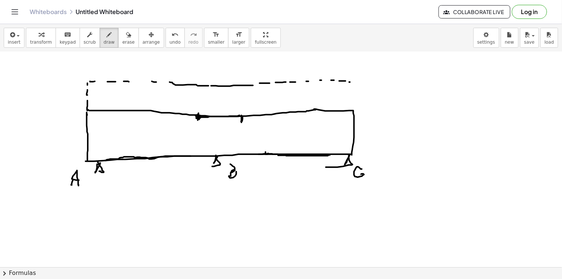
drag, startPoint x: 355, startPoint y: 82, endPoint x: 353, endPoint y: 90, distance: 7.9
drag, startPoint x: 351, startPoint y: 99, endPoint x: 350, endPoint y: 105, distance: 6.3
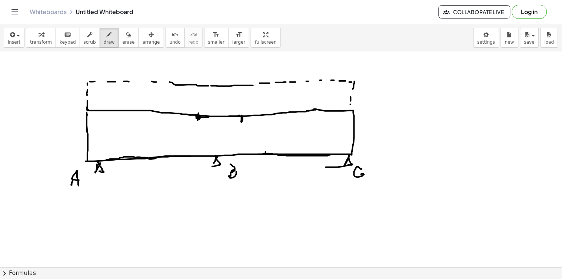
drag, startPoint x: 350, startPoint y: 105, endPoint x: 350, endPoint y: 110, distance: 5.2
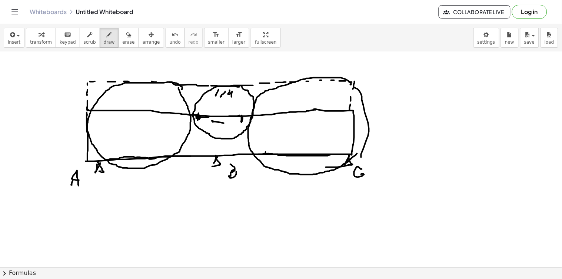
drag, startPoint x: 212, startPoint y: 122, endPoint x: 217, endPoint y: 127, distance: 7.9
drag, startPoint x: 227, startPoint y: 128, endPoint x: 233, endPoint y: 130, distance: 6.2
drag, startPoint x: 216, startPoint y: 132, endPoint x: 230, endPoint y: 132, distance: 14.1
